Goal: Information Seeking & Learning: Learn about a topic

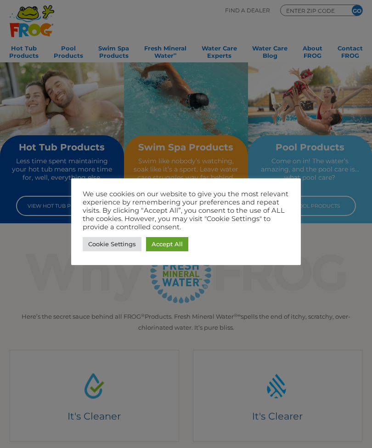
click at [167, 239] on link "Accept All" at bounding box center [167, 244] width 42 height 14
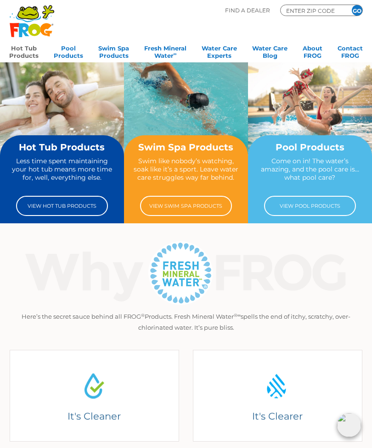
click at [16, 53] on link "Hot Tub Products" at bounding box center [23, 51] width 29 height 18
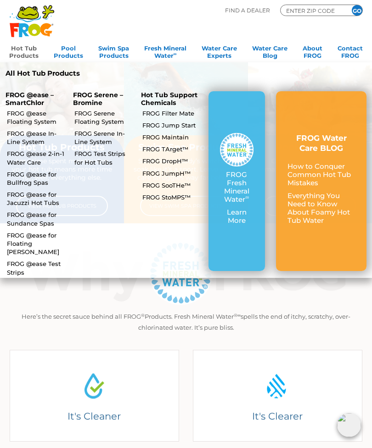
click at [244, 195] on p "FROG Fresh Mineral Water ∞" at bounding box center [236, 187] width 33 height 33
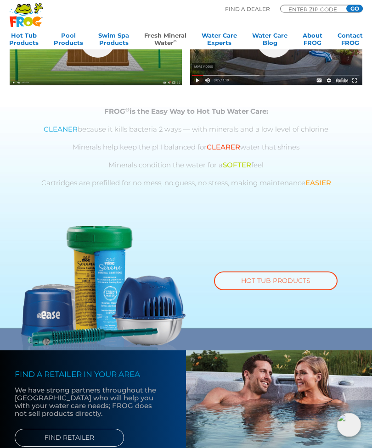
scroll to position [349, 0]
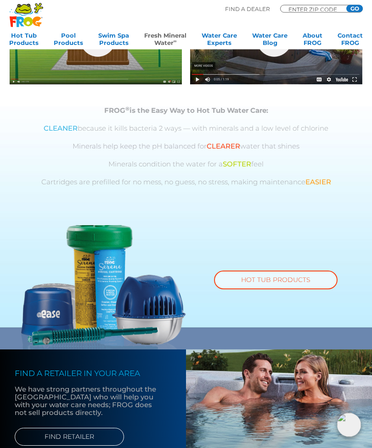
click at [309, 278] on link "HOT TUB PRODUCTS" at bounding box center [275, 280] width 123 height 19
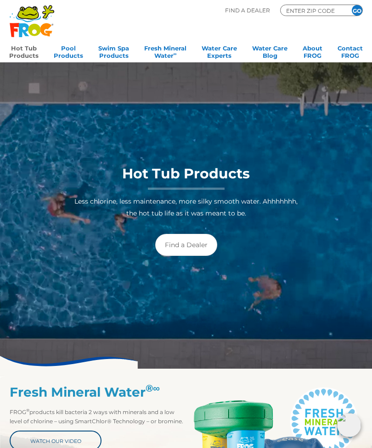
click at [21, 50] on link "Hot Tub Products" at bounding box center [23, 51] width 29 height 18
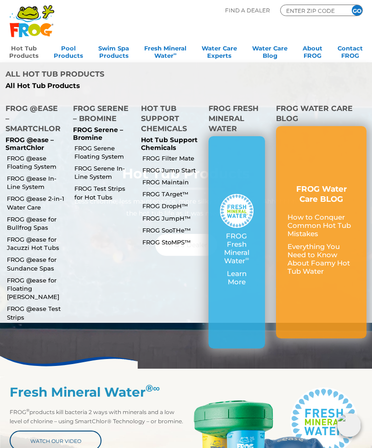
click at [28, 174] on link "FROG @ease In-Line System" at bounding box center [36, 182] width 58 height 17
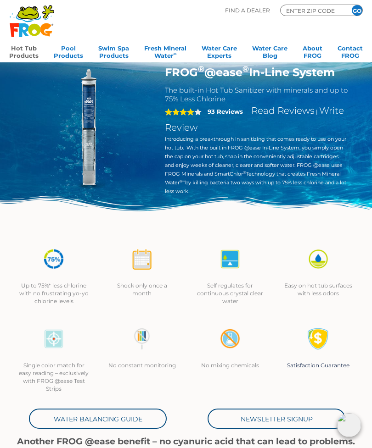
scroll to position [7, 0]
